Goal: Task Accomplishment & Management: Manage account settings

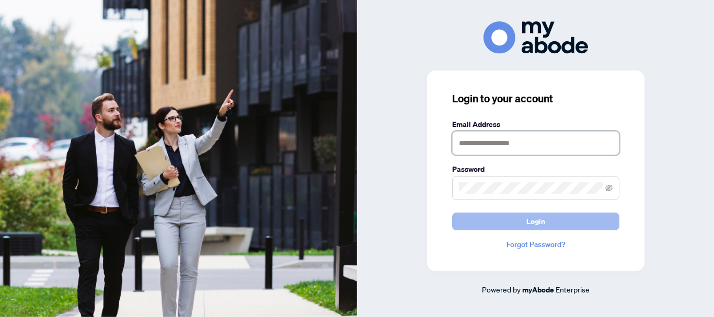
type input "**********"
click at [535, 220] on span "Login" at bounding box center [535, 221] width 19 height 17
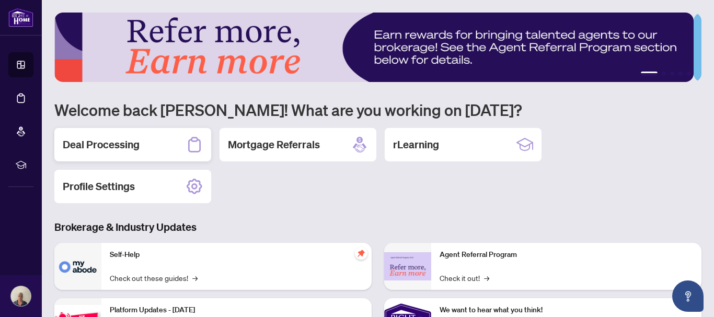
click at [124, 137] on h2 "Deal Processing" at bounding box center [101, 144] width 77 height 15
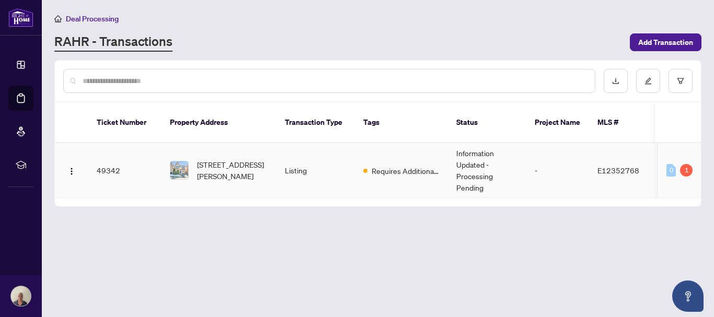
click at [117, 159] on td "49342" at bounding box center [124, 170] width 73 height 55
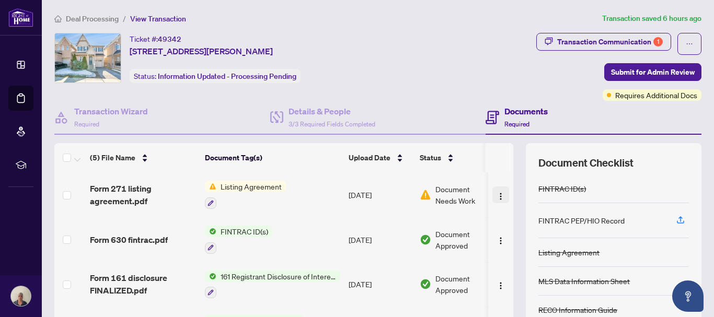
click at [497, 192] on img "button" at bounding box center [501, 196] width 8 height 8
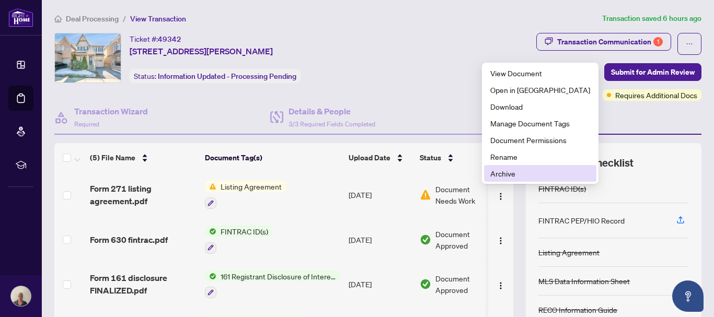
click at [499, 171] on span "Archive" at bounding box center [540, 174] width 100 height 12
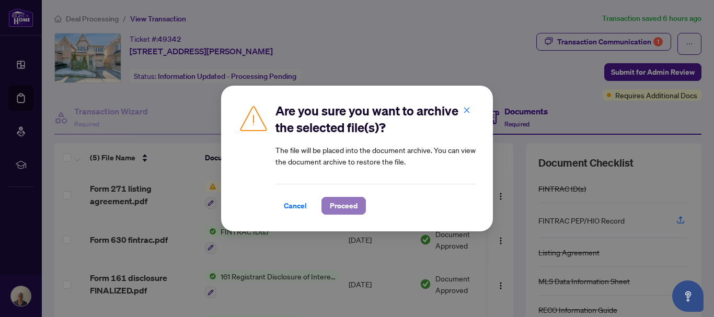
click at [342, 202] on span "Proceed" at bounding box center [344, 206] width 28 height 17
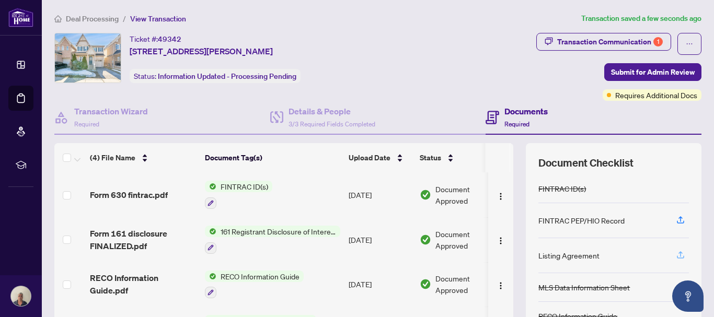
click at [679, 252] on icon "button" at bounding box center [681, 253] width 4 height 5
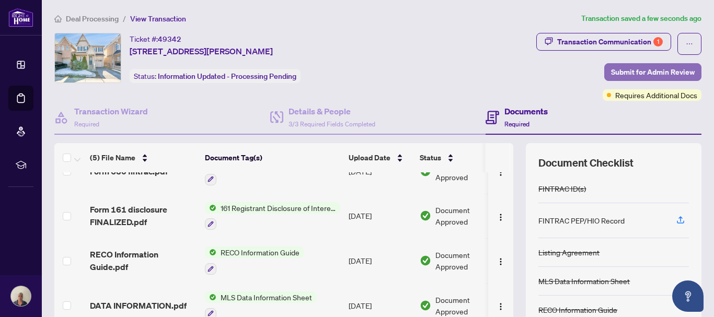
click at [635, 70] on span "Submit for Admin Review" at bounding box center [653, 72] width 84 height 17
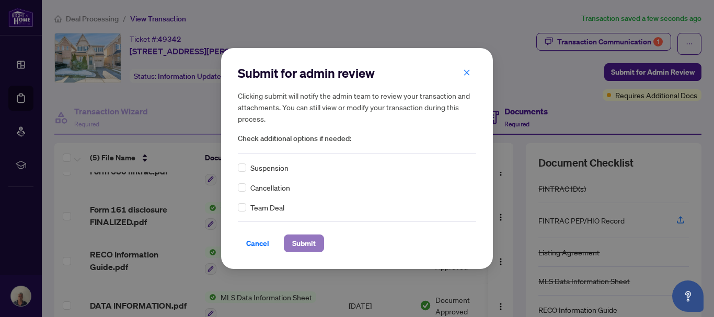
click at [312, 240] on span "Submit" at bounding box center [304, 243] width 24 height 17
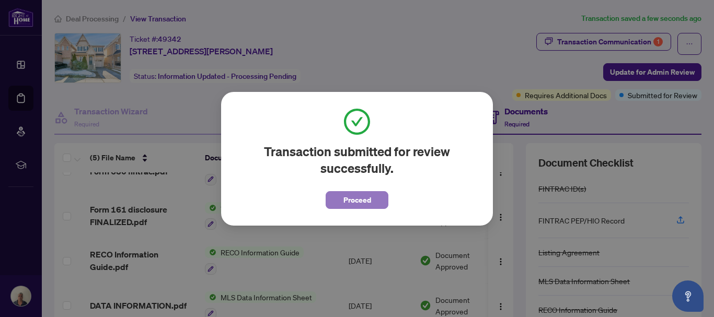
click at [349, 199] on span "Proceed" at bounding box center [357, 200] width 28 height 17
